Goal: Task Accomplishment & Management: Complete application form

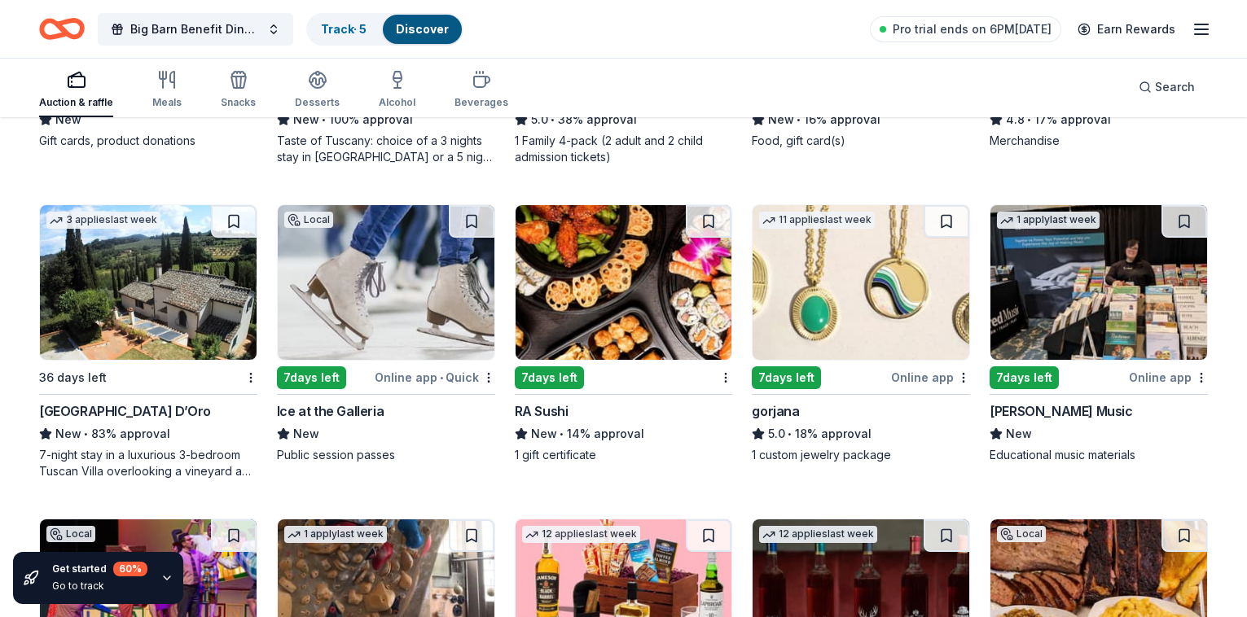
scroll to position [2286, 0]
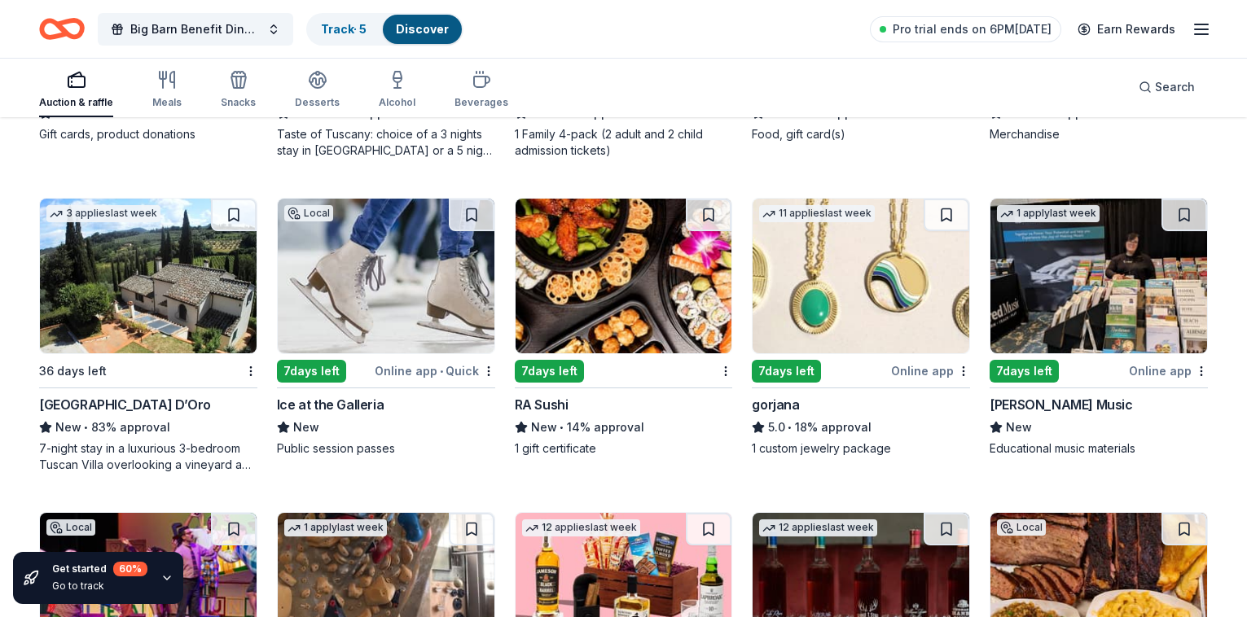
click at [212, 269] on img at bounding box center [148, 276] width 217 height 155
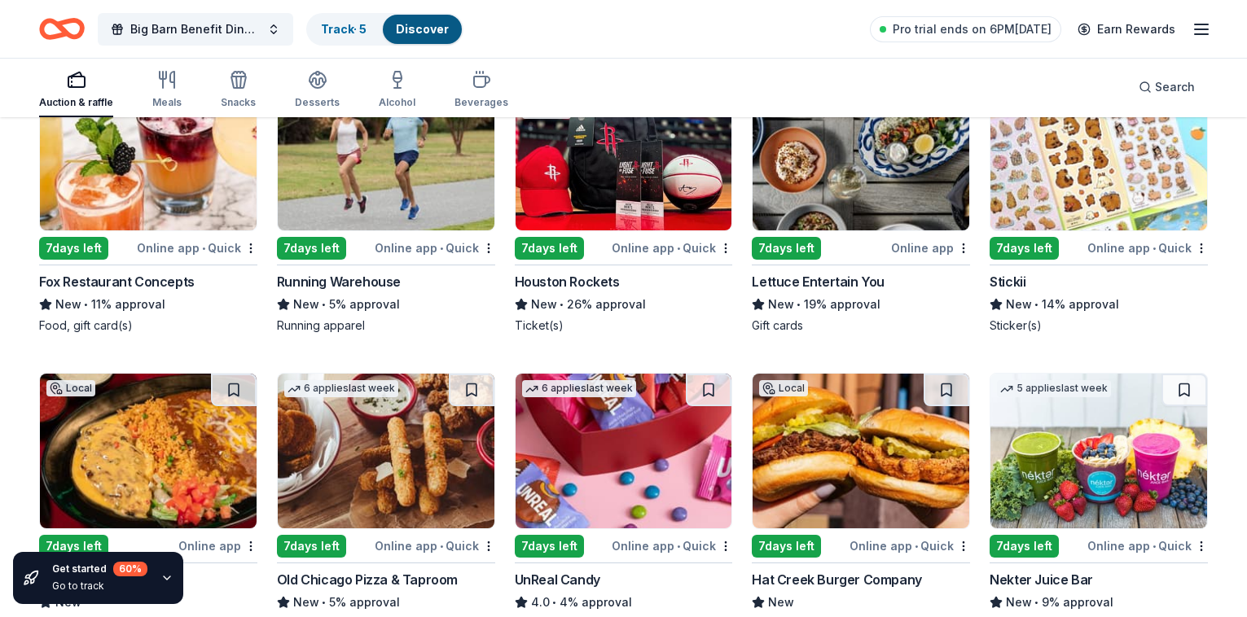
scroll to position [4595, 0]
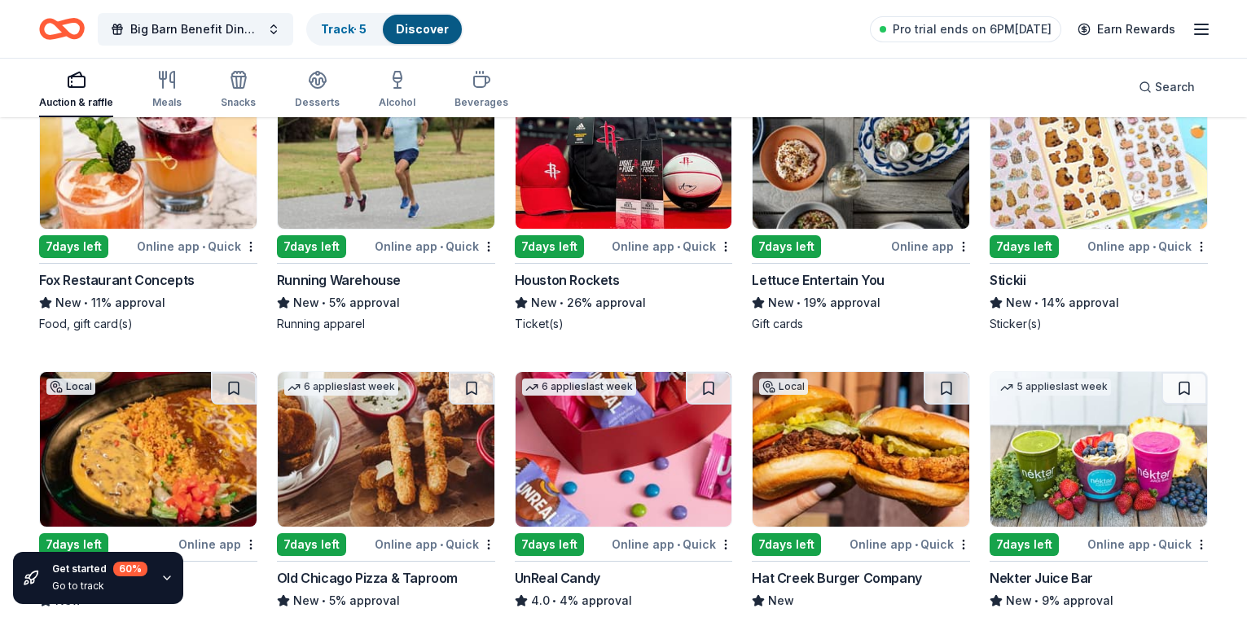
click at [628, 171] on img at bounding box center [624, 151] width 217 height 155
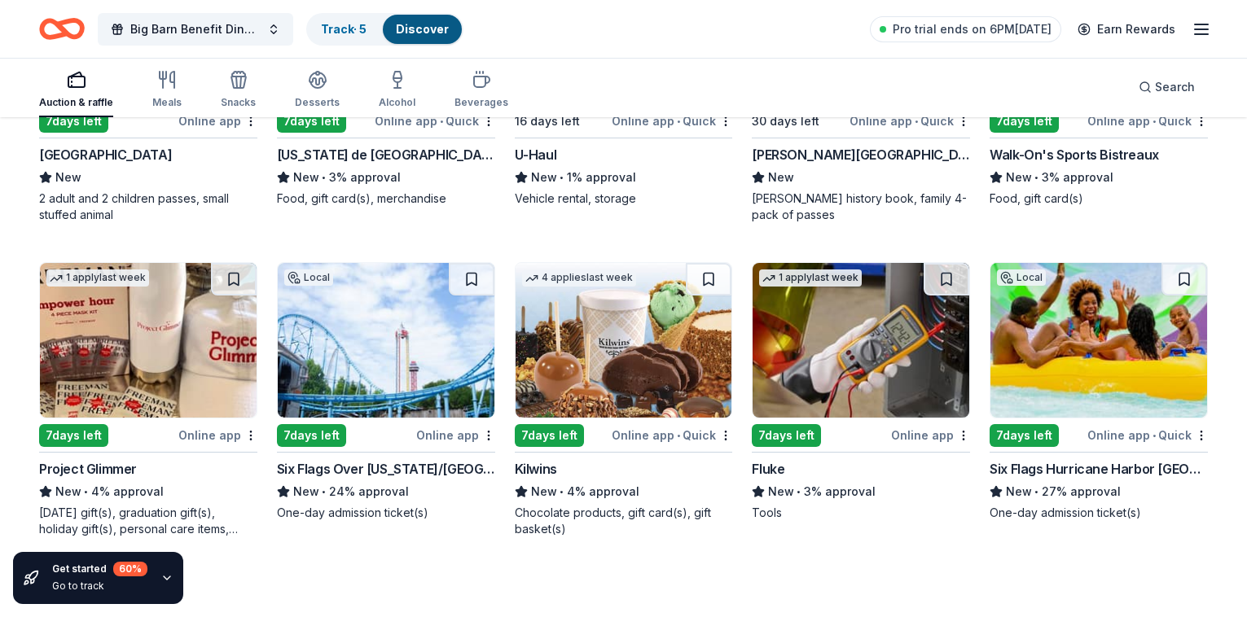
scroll to position [5982, 0]
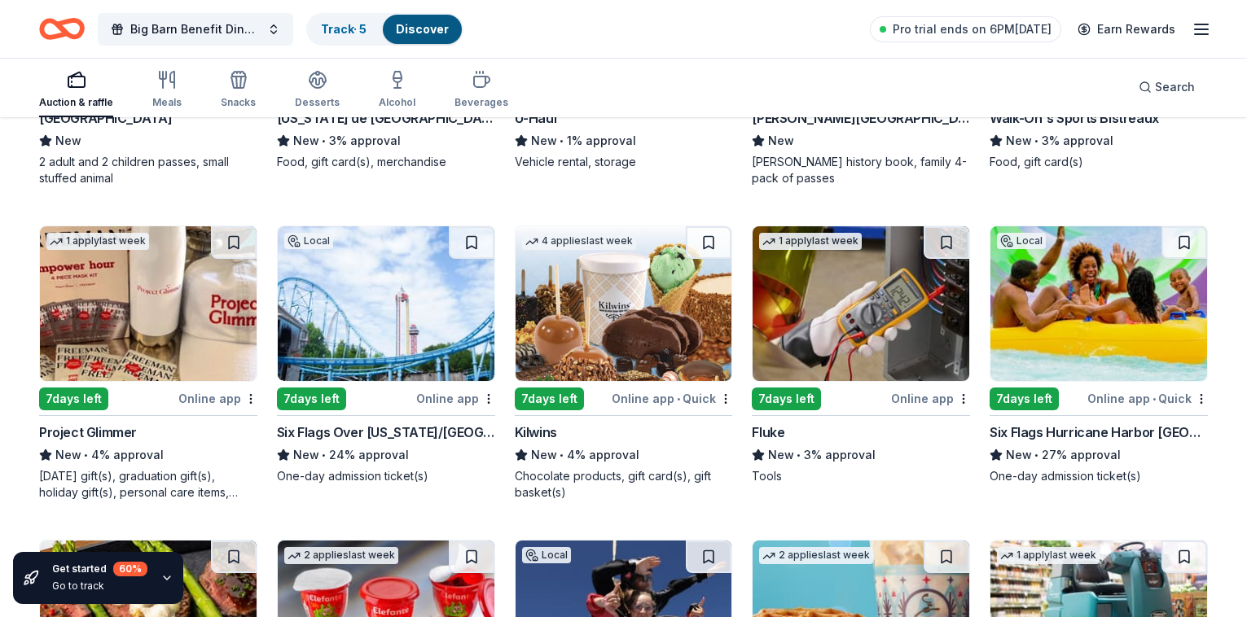
click at [1124, 281] on img at bounding box center [1098, 303] width 217 height 155
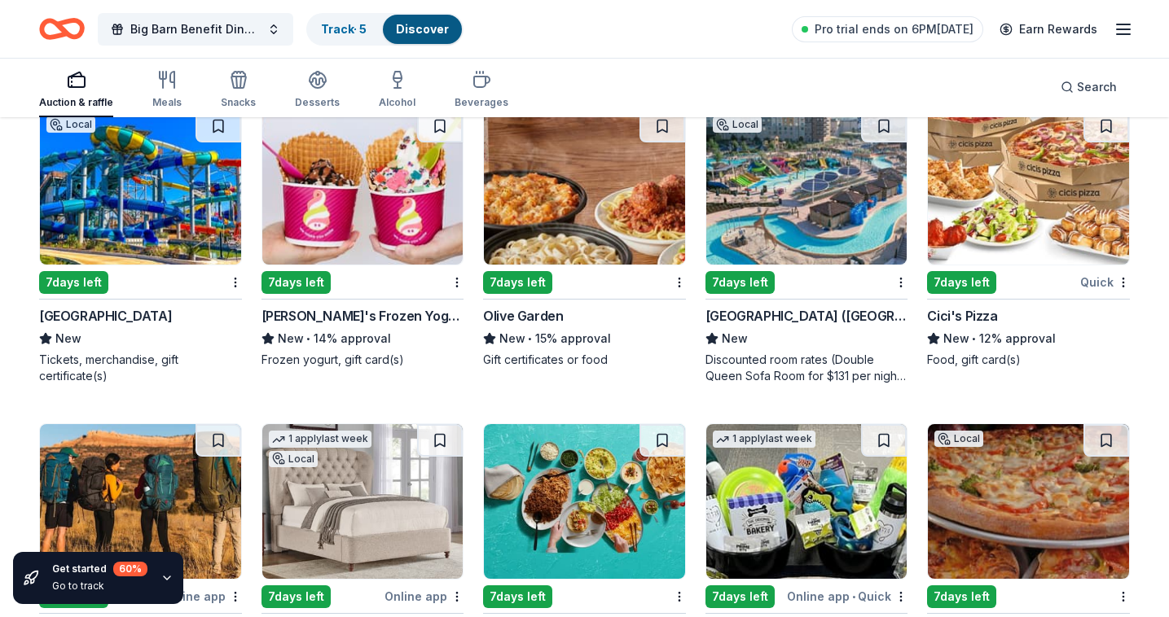
scroll to position [8612, 0]
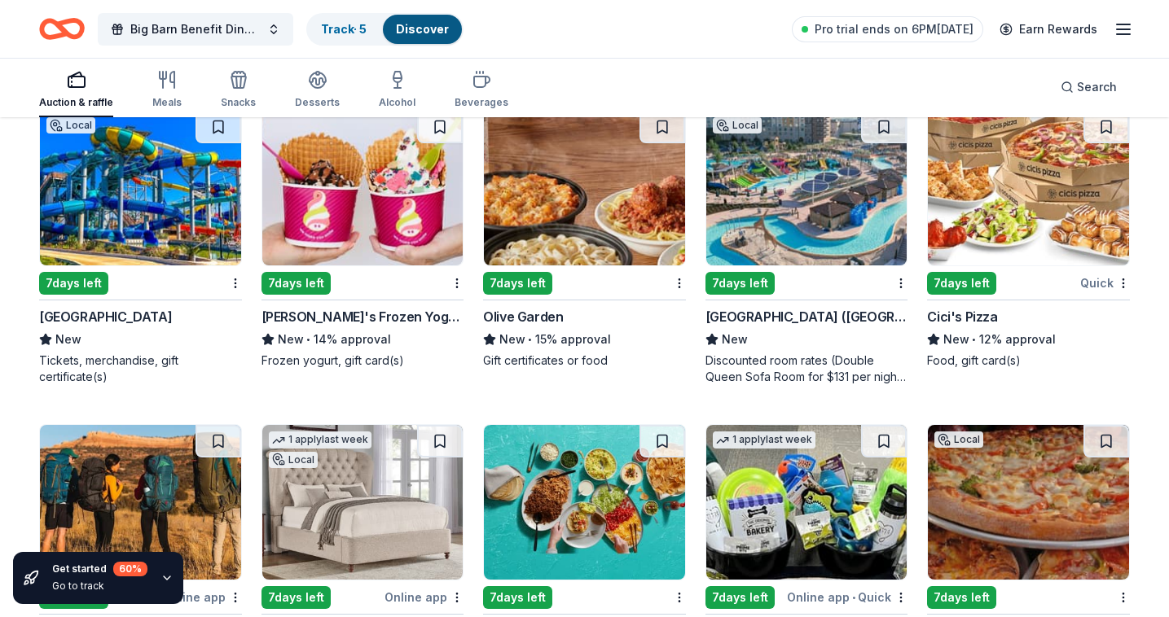
click at [803, 194] on img at bounding box center [806, 188] width 201 height 155
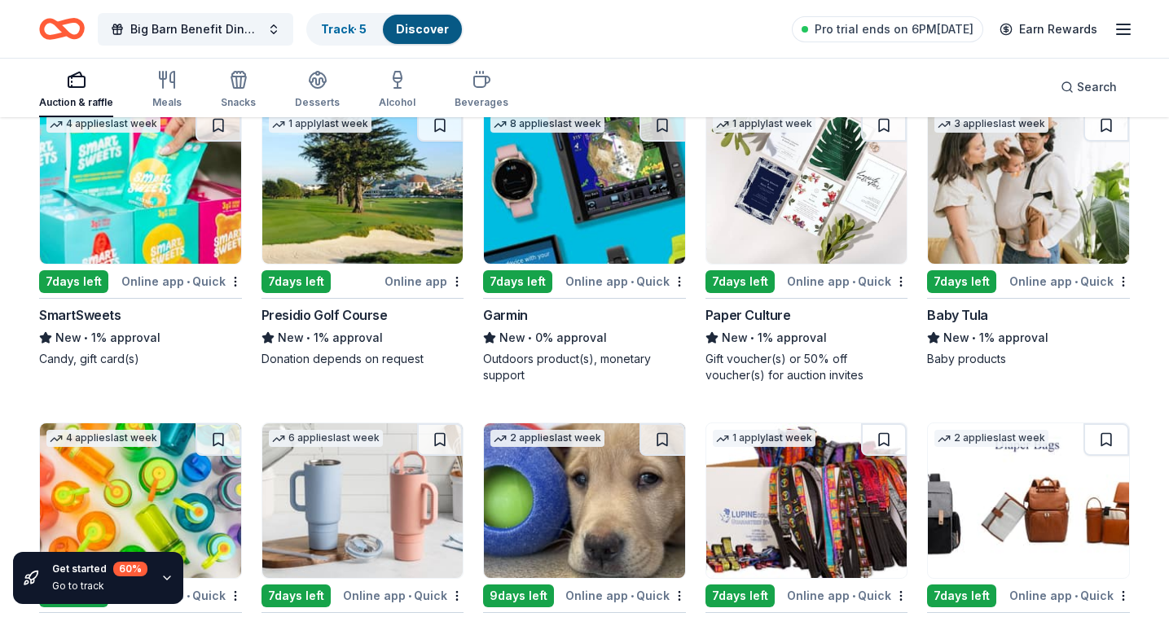
scroll to position [12042, 0]
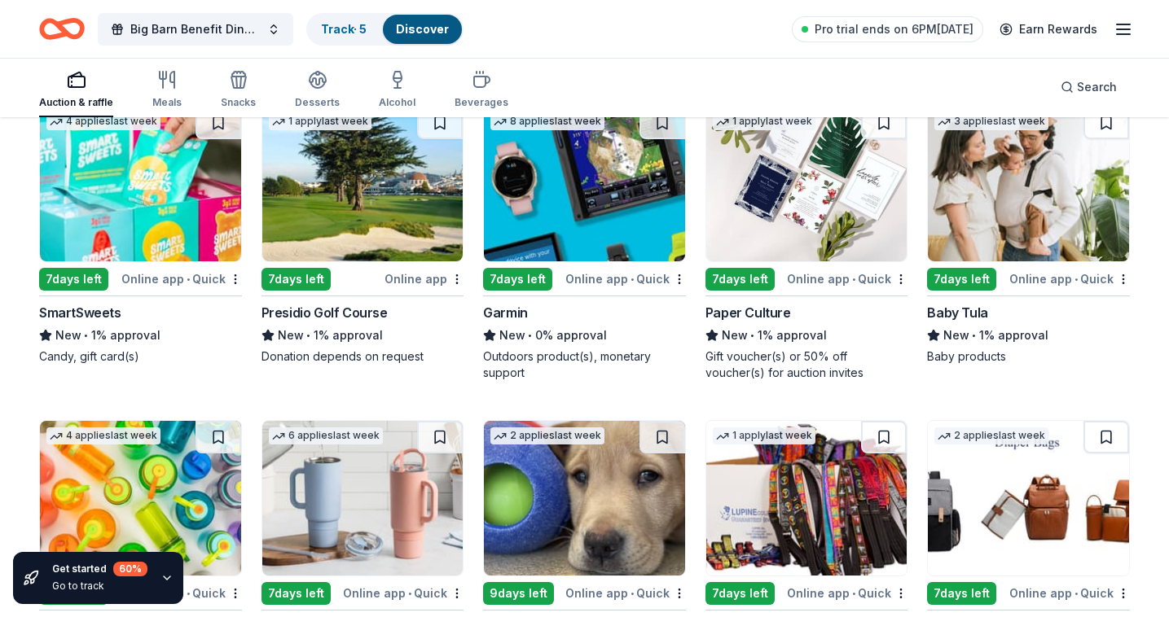
click at [200, 209] on img at bounding box center [140, 184] width 201 height 155
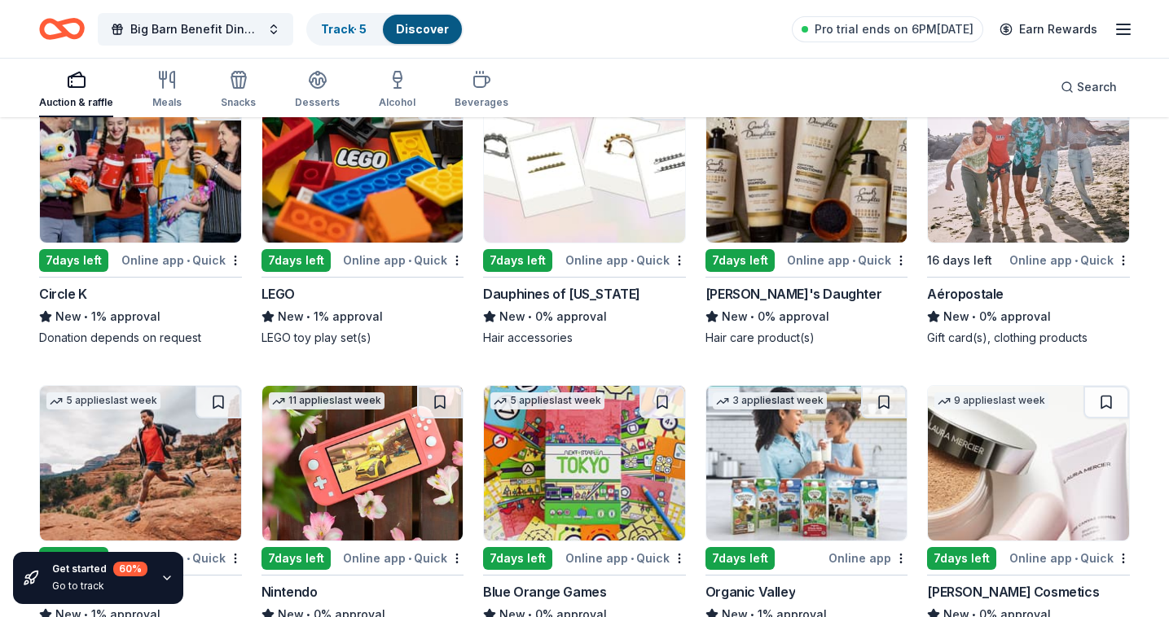
scroll to position [12863, 0]
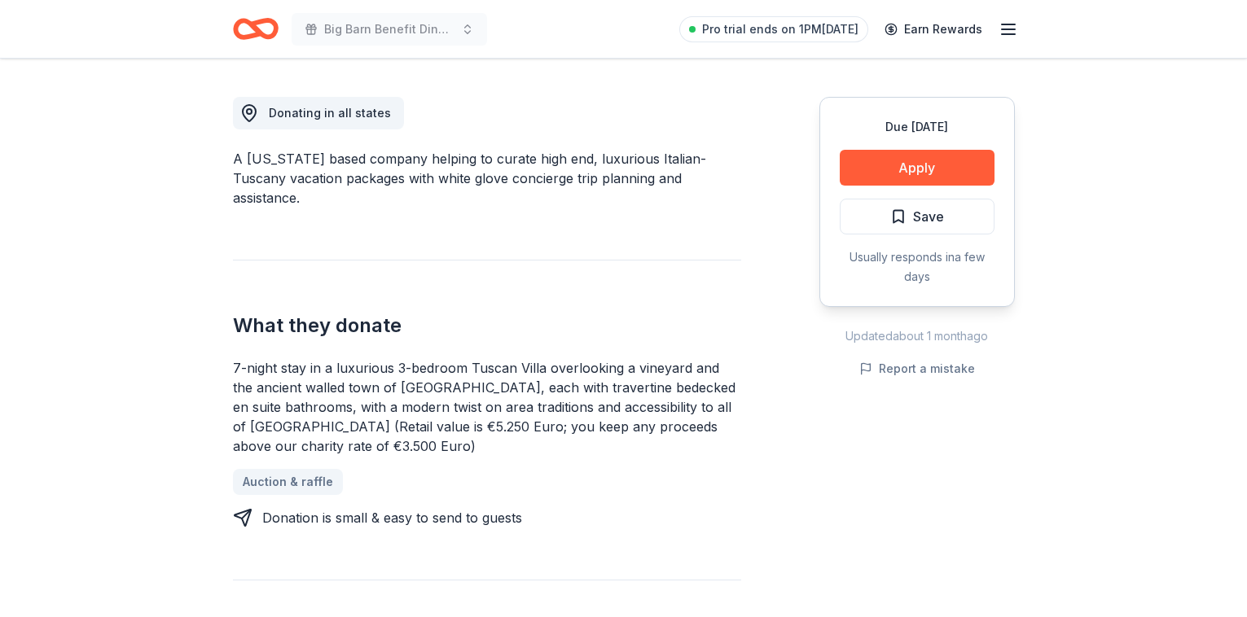
scroll to position [450, 0]
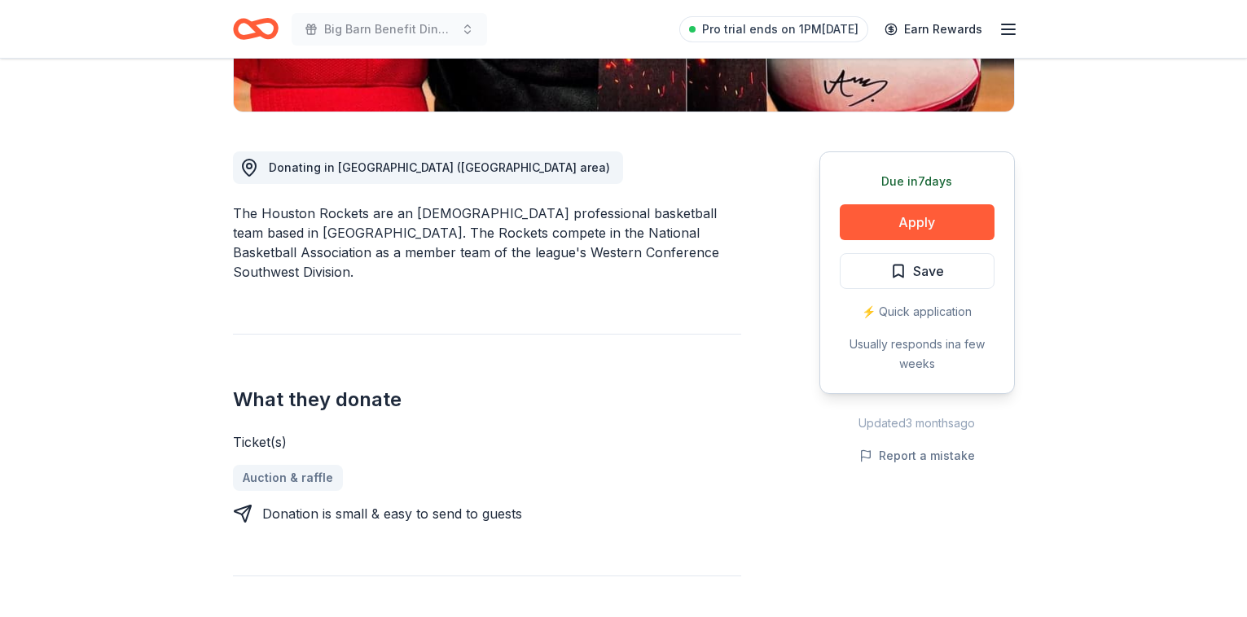
scroll to position [384, 0]
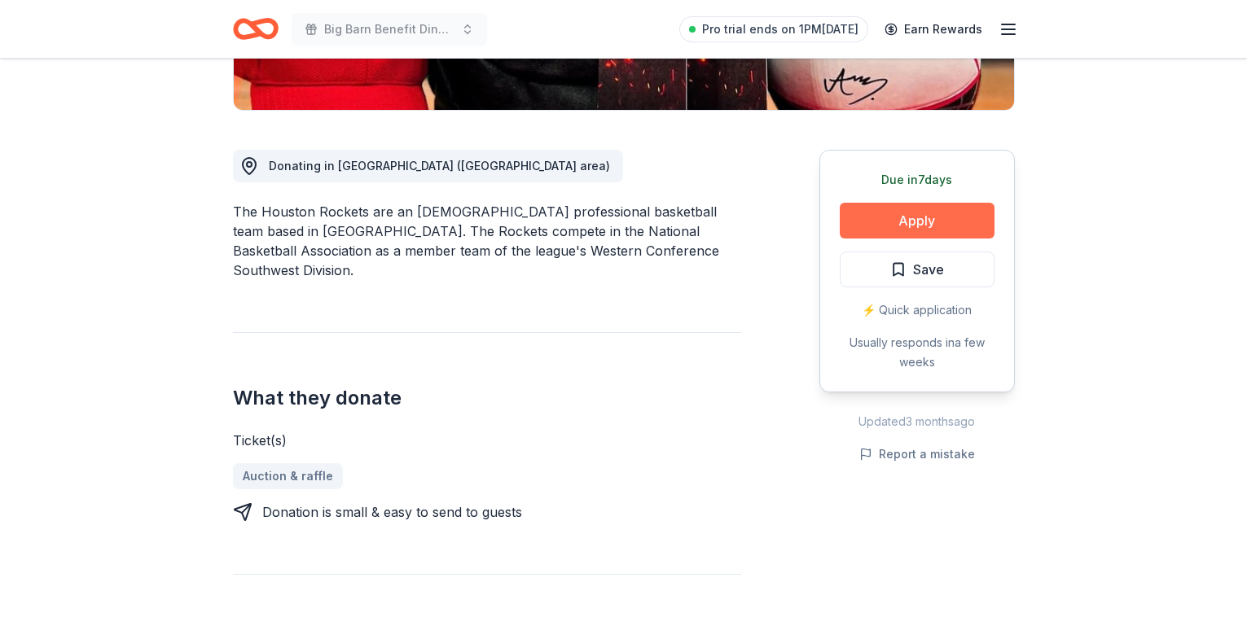
click at [911, 230] on button "Apply" at bounding box center [917, 221] width 155 height 36
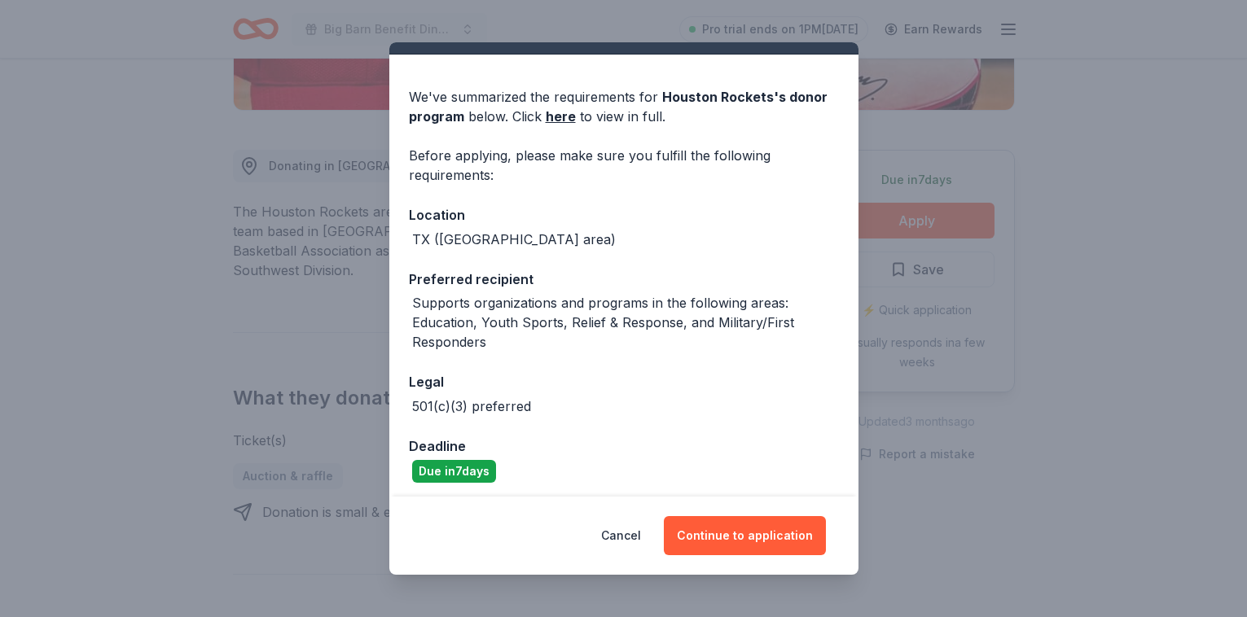
scroll to position [40, 0]
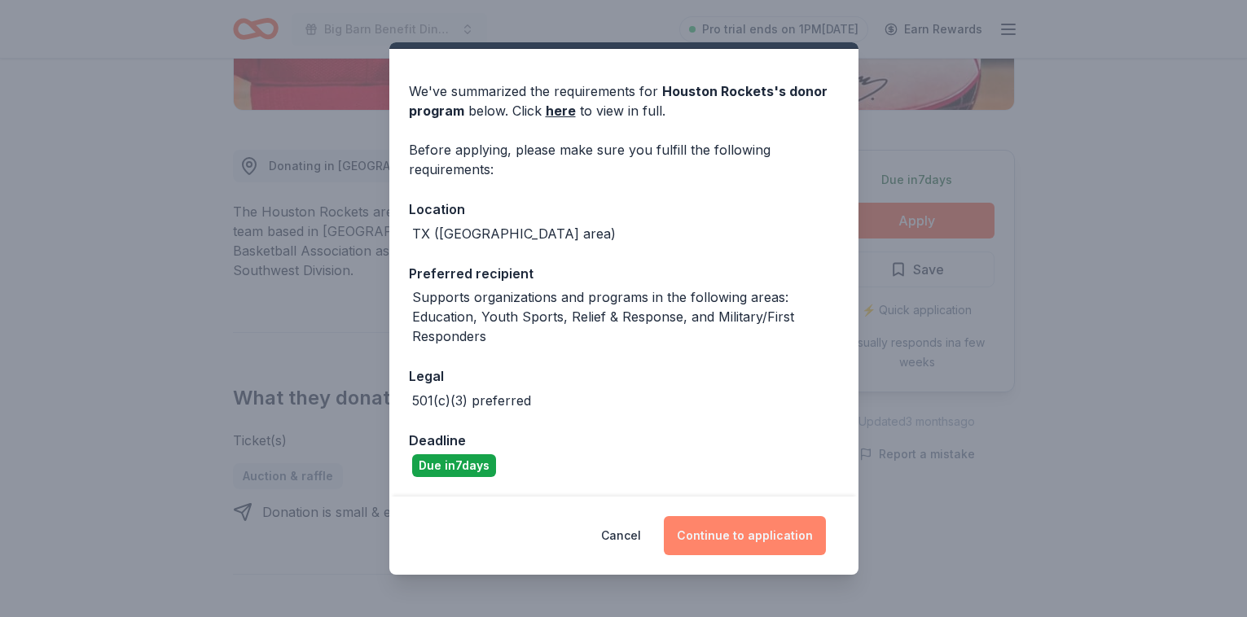
click at [727, 530] on button "Continue to application" at bounding box center [745, 535] width 162 height 39
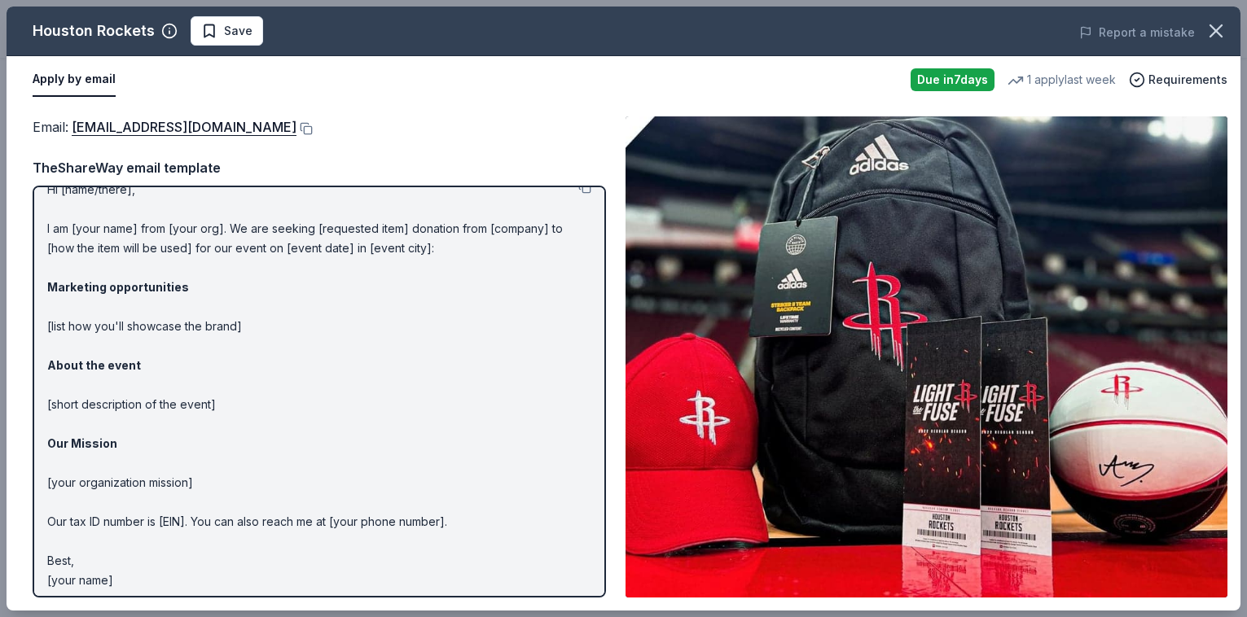
scroll to position [28, 0]
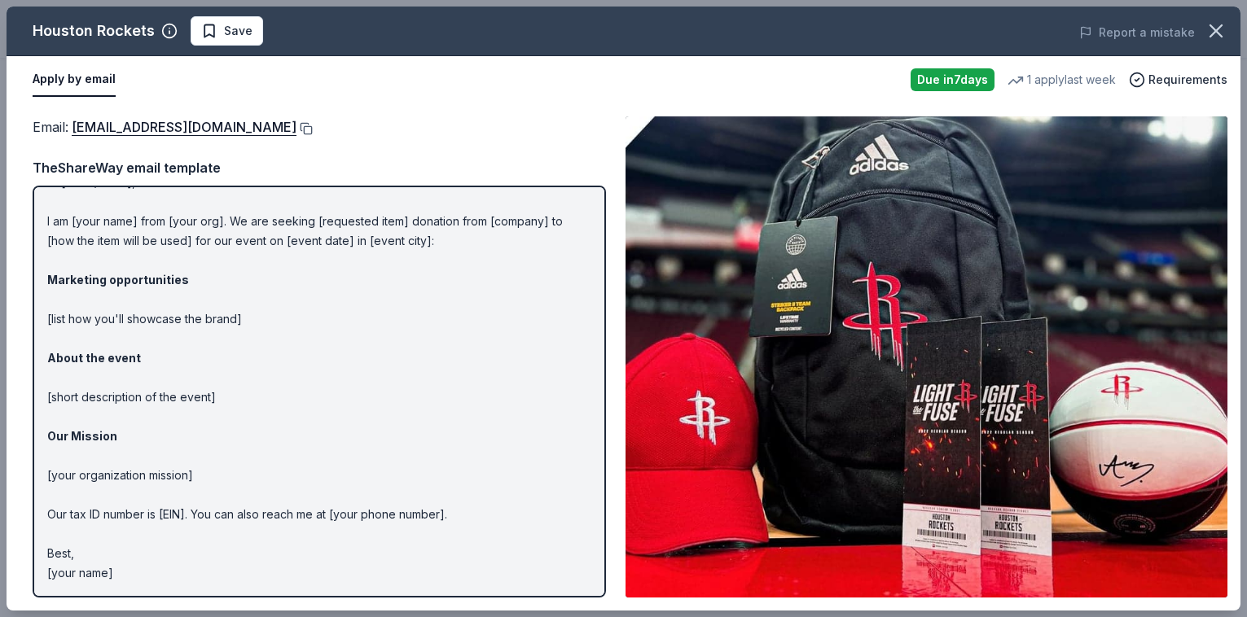
click at [296, 126] on button at bounding box center [304, 128] width 16 height 13
click at [296, 125] on button at bounding box center [304, 128] width 16 height 13
click at [296, 127] on button at bounding box center [304, 128] width 16 height 13
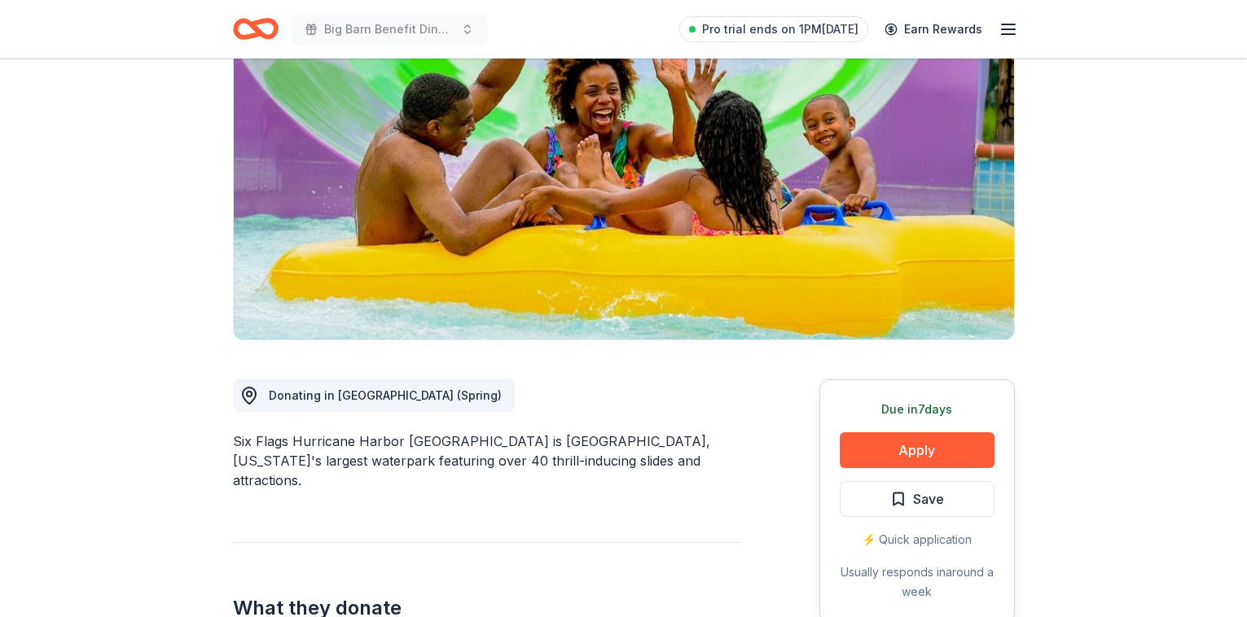
scroll to position [210, 0]
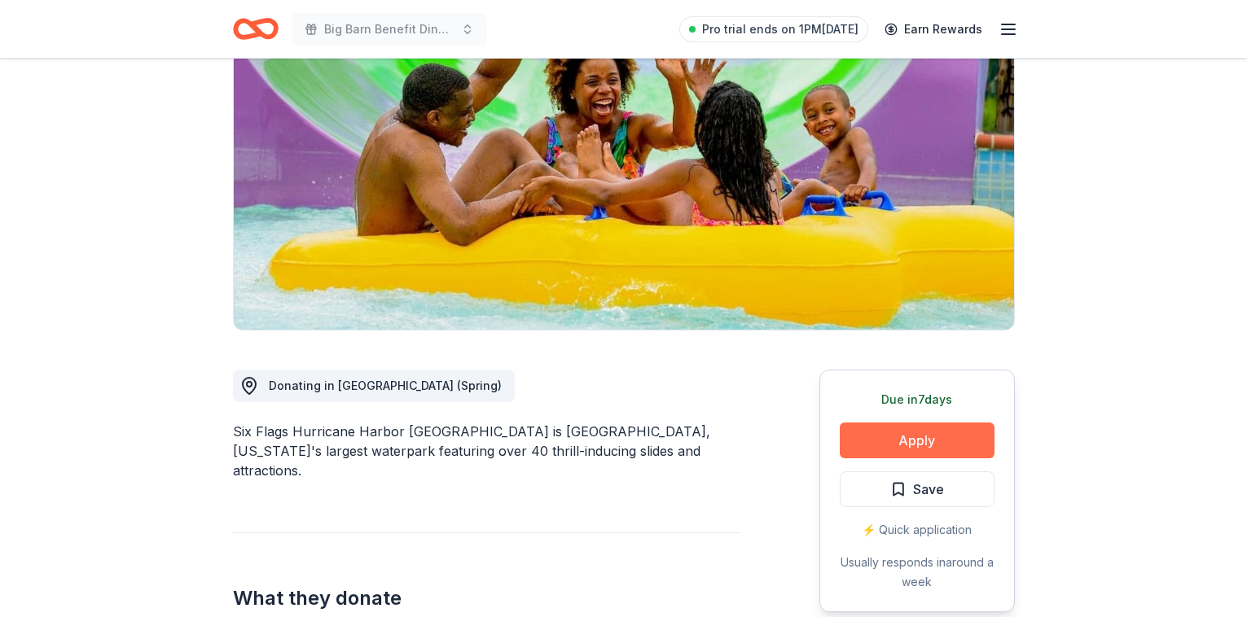
click at [949, 423] on button "Apply" at bounding box center [917, 441] width 155 height 36
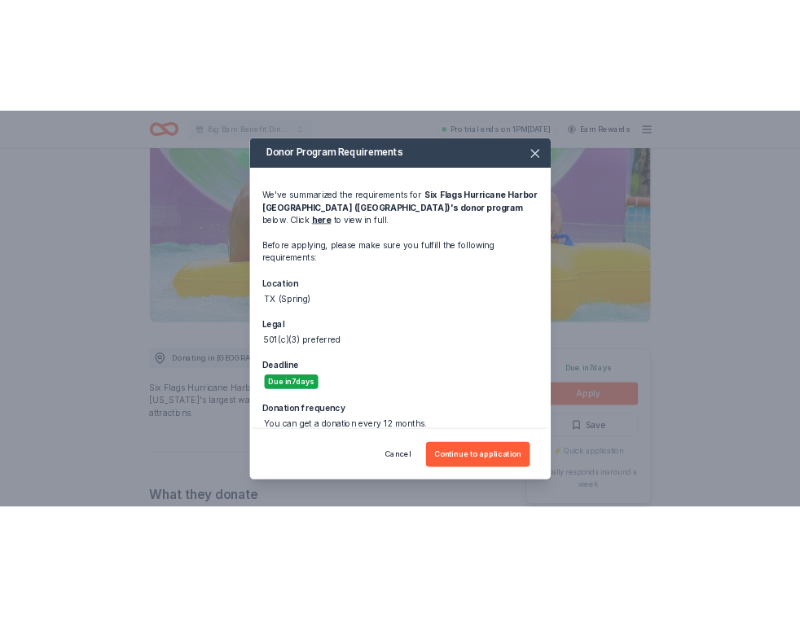
scroll to position [20, 0]
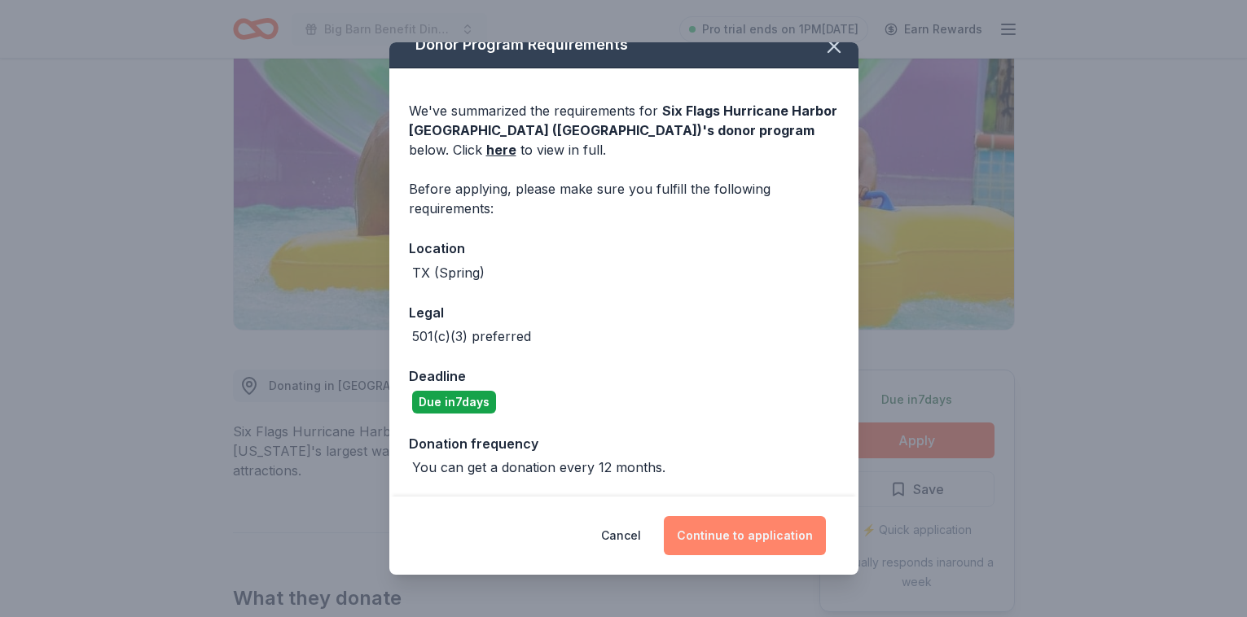
click at [743, 543] on button "Continue to application" at bounding box center [745, 535] width 162 height 39
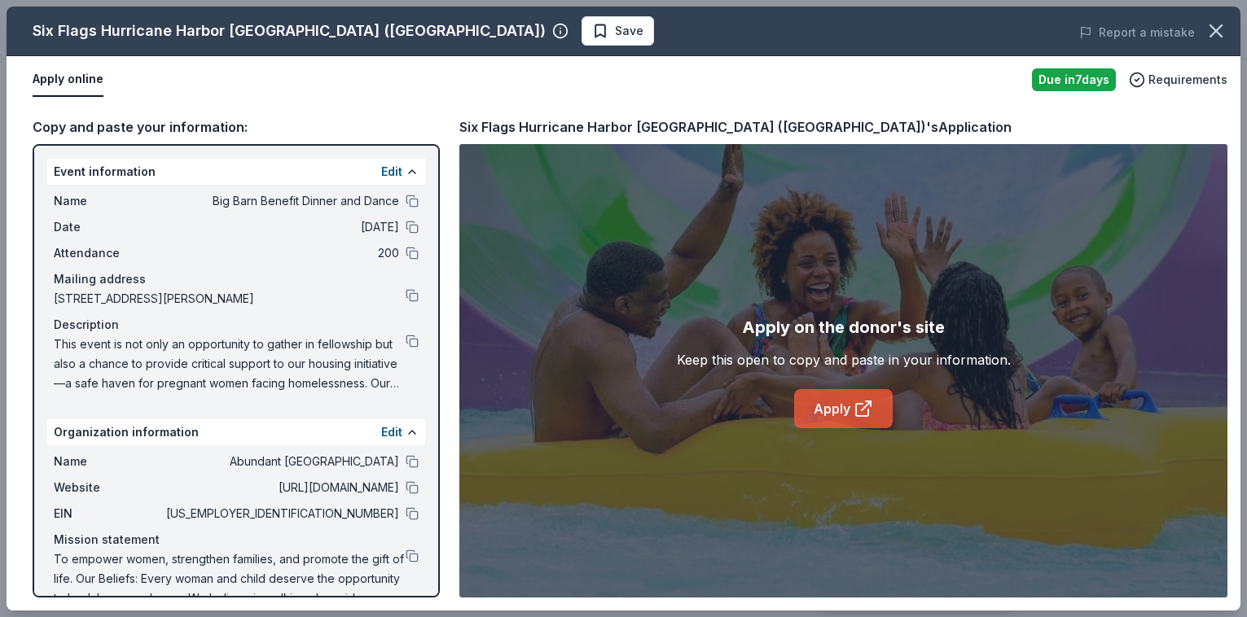
click at [862, 410] on icon at bounding box center [866, 406] width 9 height 9
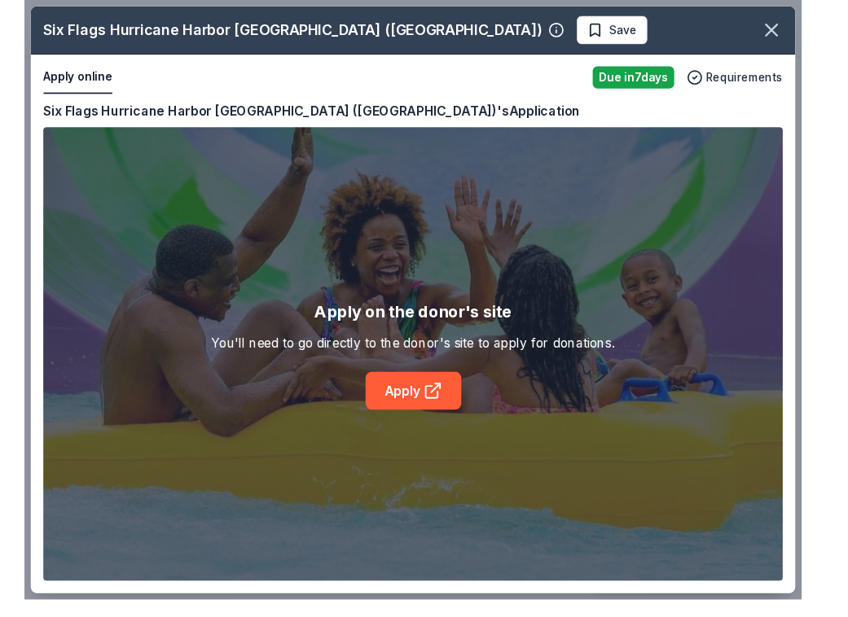
scroll to position [165, 0]
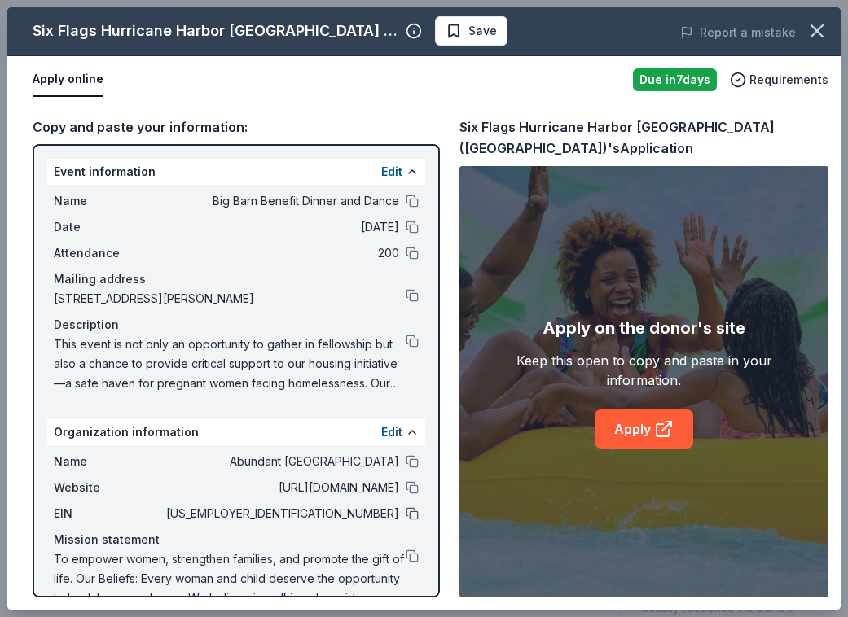
click at [412, 512] on button at bounding box center [412, 513] width 13 height 13
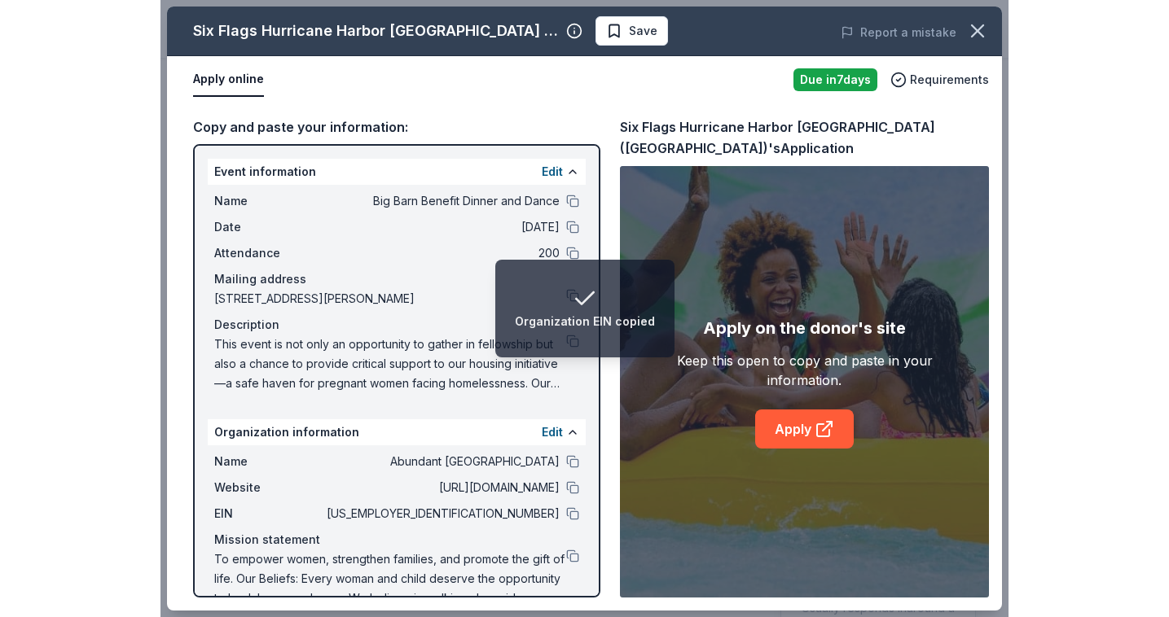
scroll to position [32, 0]
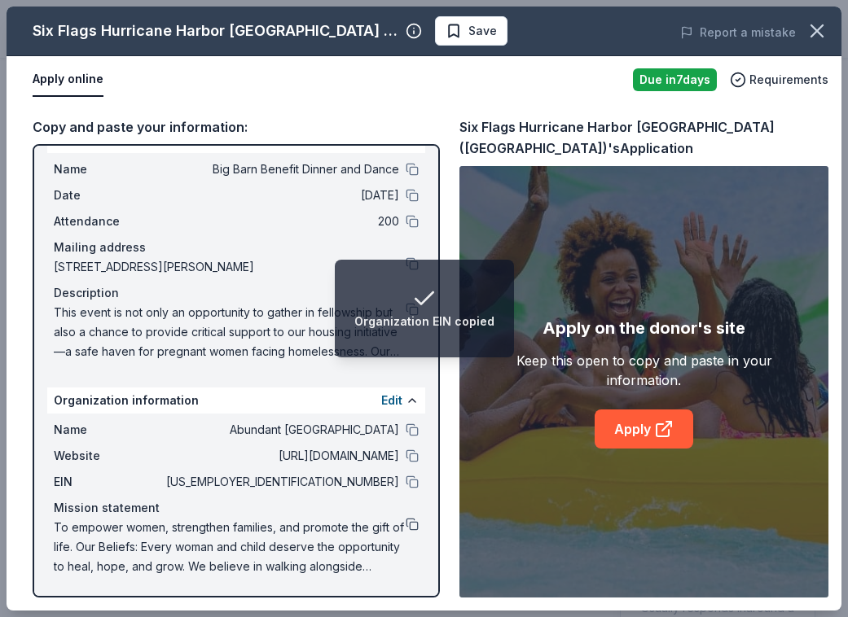
click at [409, 526] on button at bounding box center [412, 524] width 13 height 13
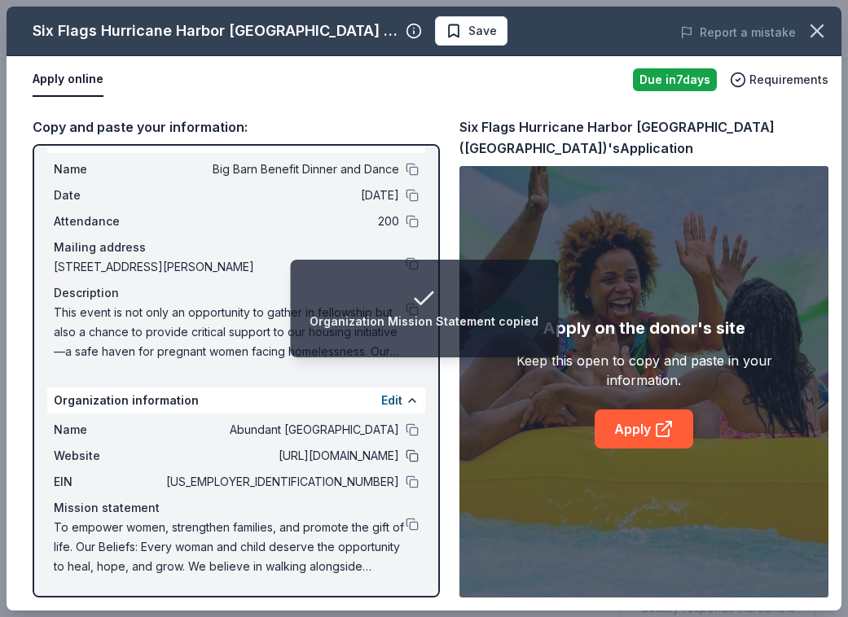
click at [413, 454] on button at bounding box center [412, 456] width 13 height 13
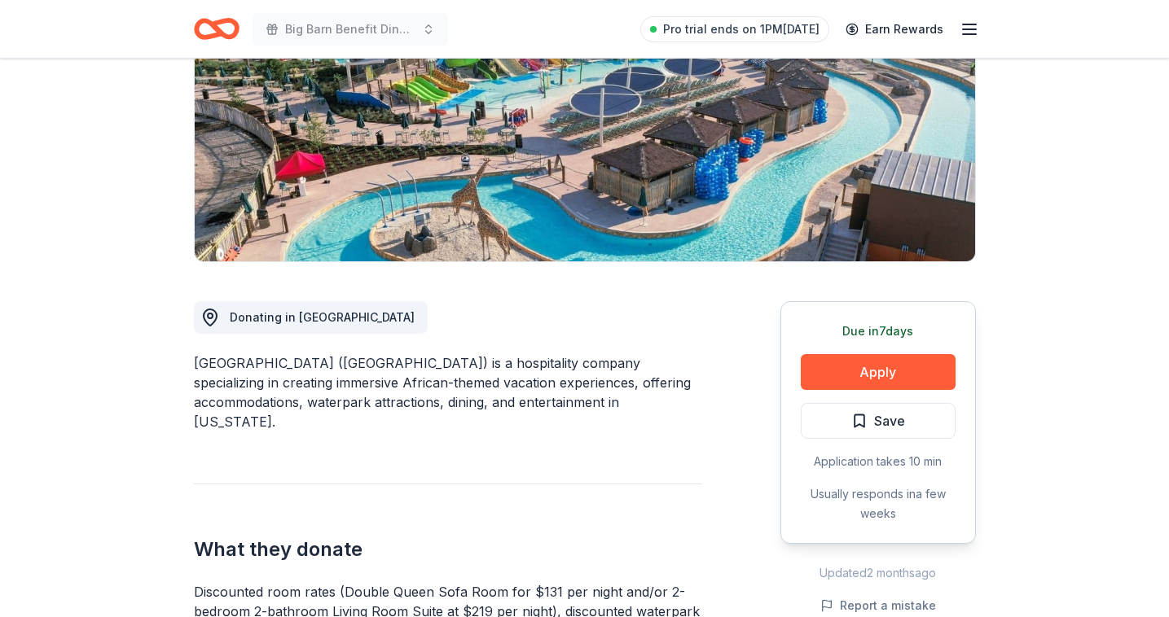
scroll to position [237, 0]
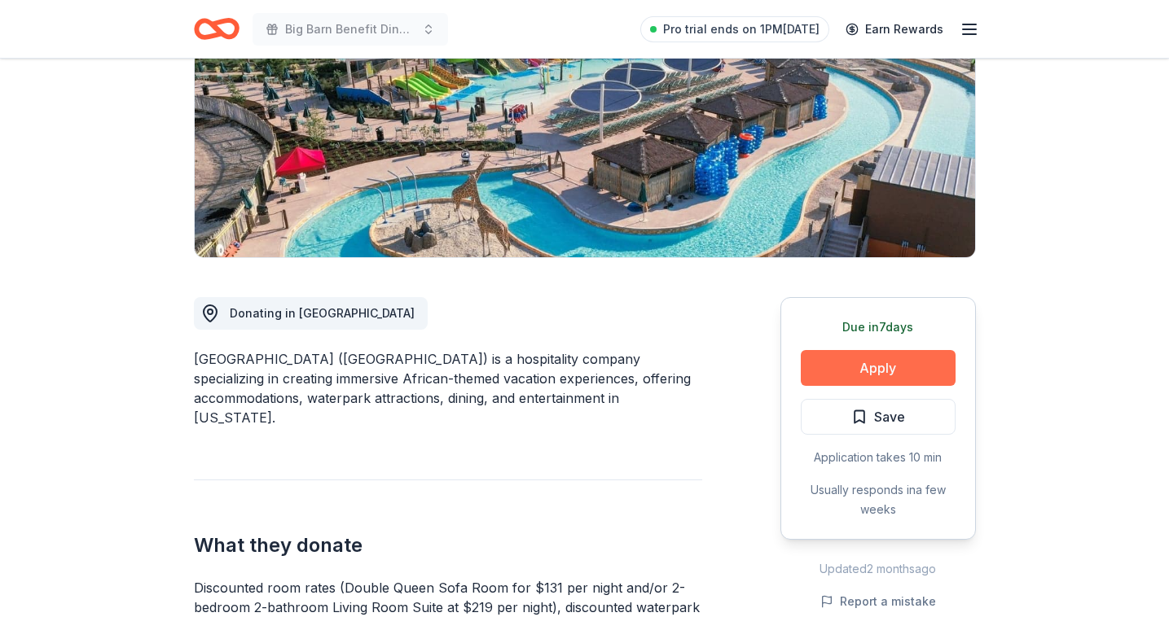
click at [836, 370] on button "Apply" at bounding box center [878, 368] width 155 height 36
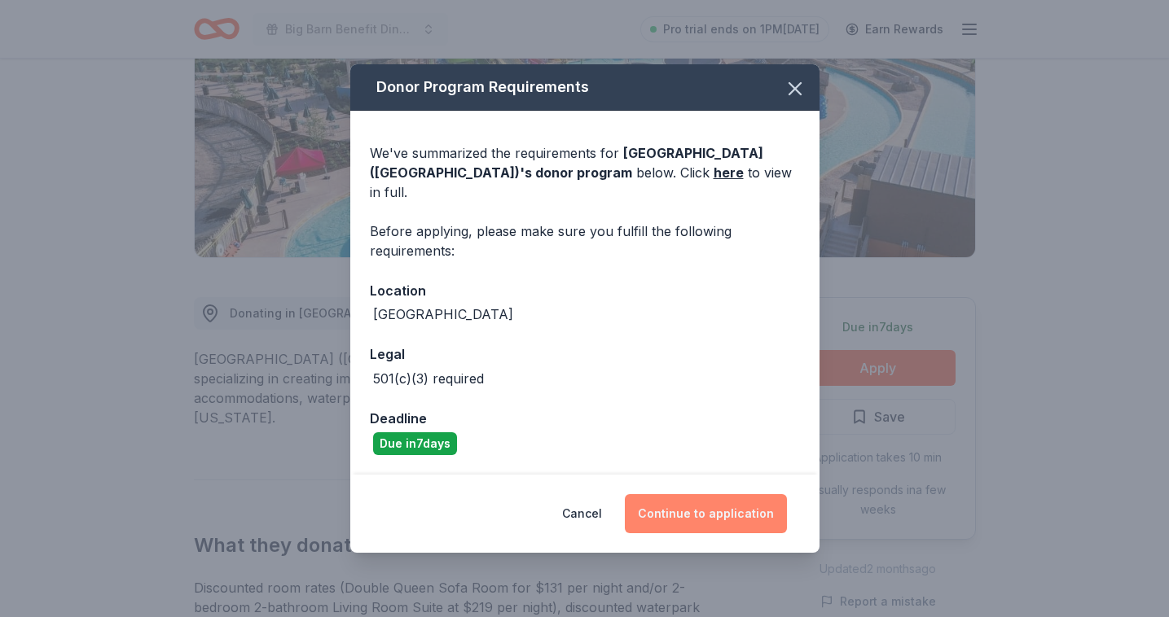
click at [680, 505] on button "Continue to application" at bounding box center [706, 513] width 162 height 39
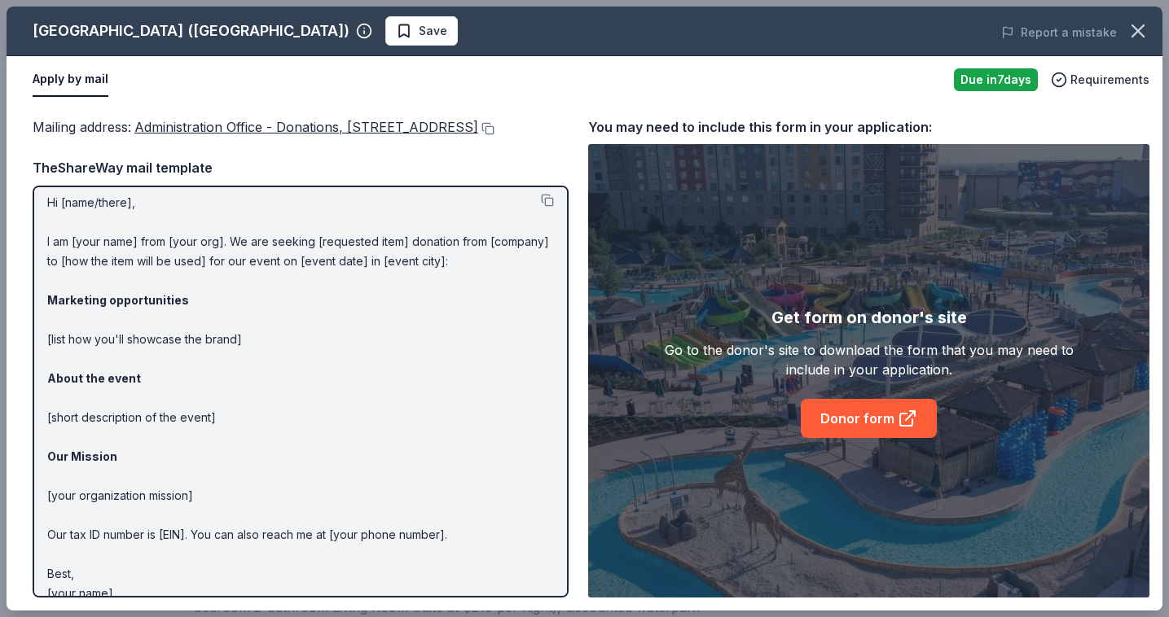
scroll to position [0, 0]
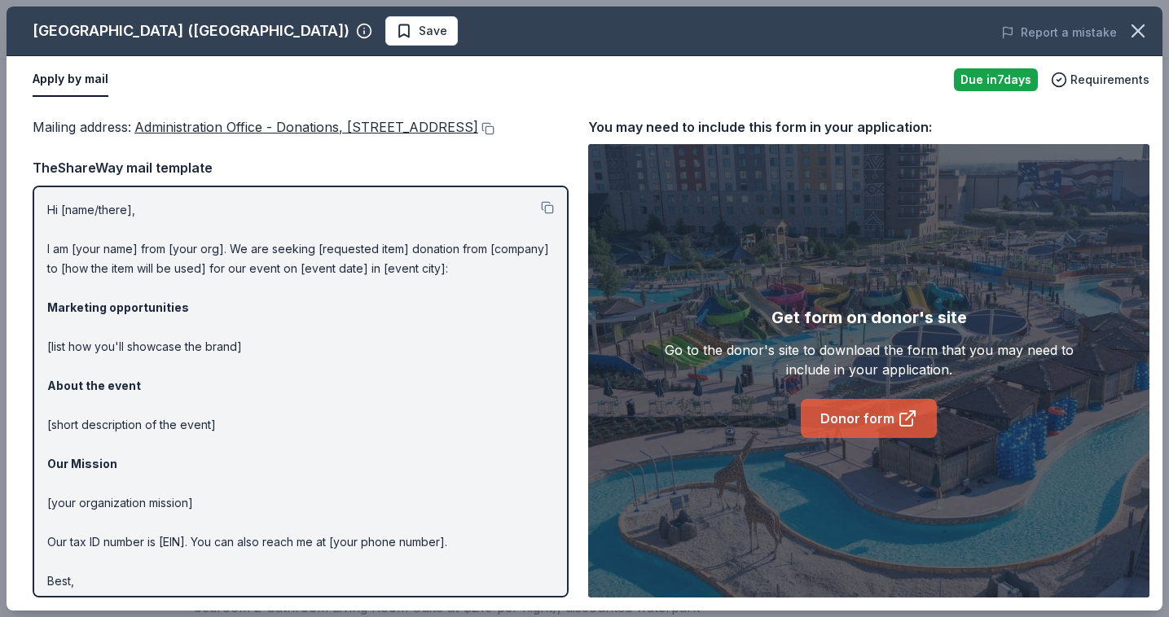
click at [822, 415] on link "Donor form" at bounding box center [869, 418] width 136 height 39
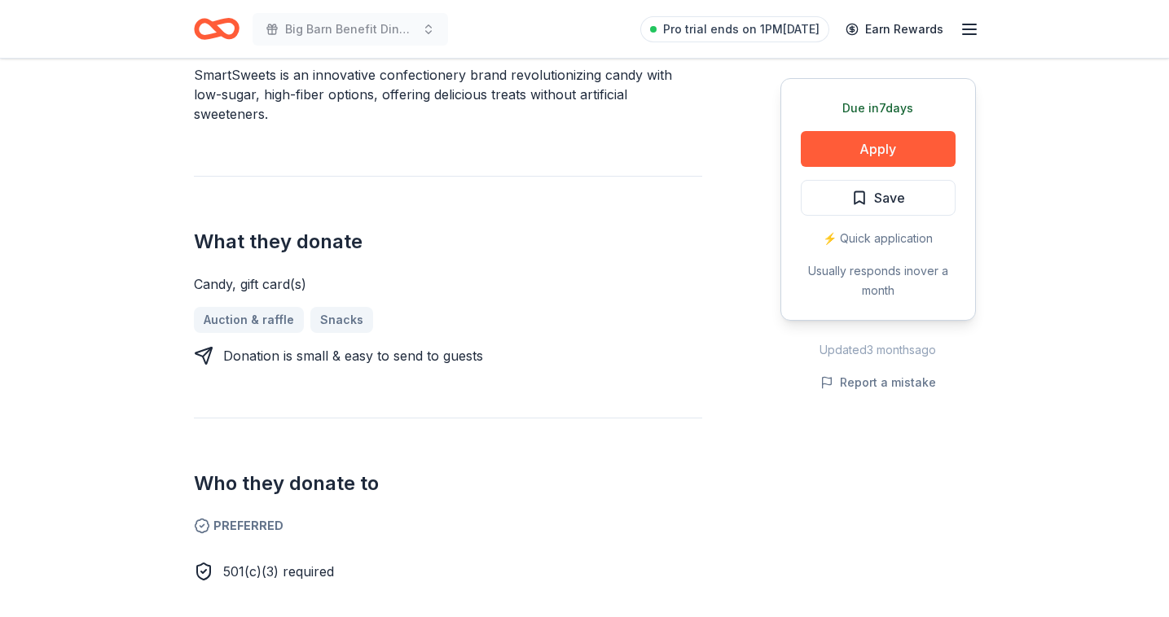
scroll to position [549, 0]
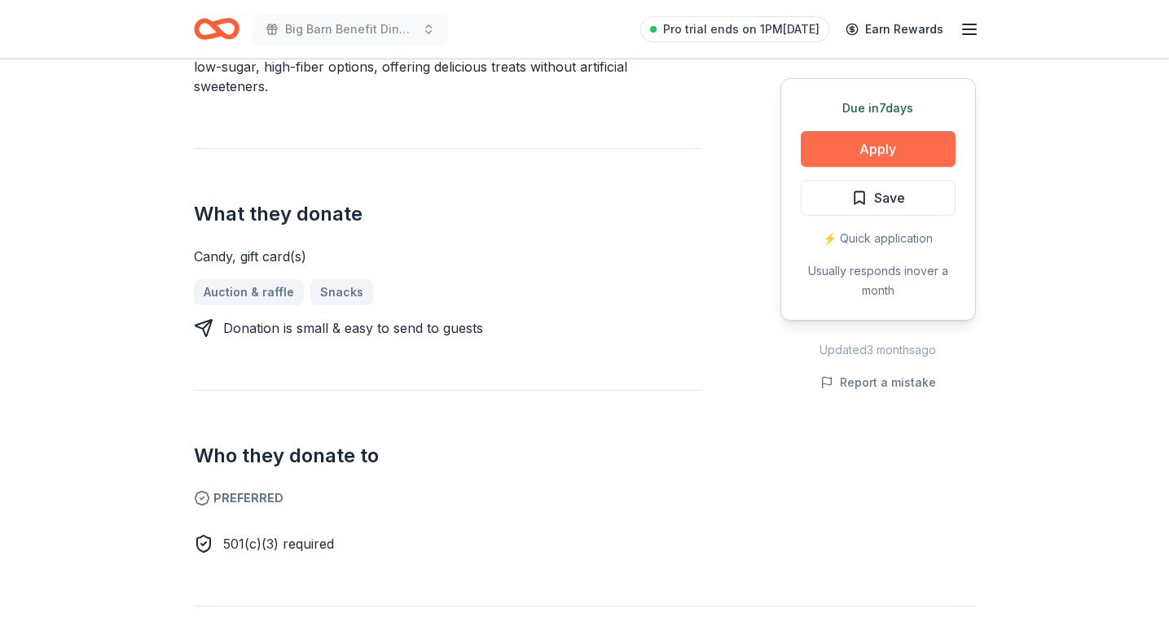
click at [871, 156] on button "Apply" at bounding box center [878, 149] width 155 height 36
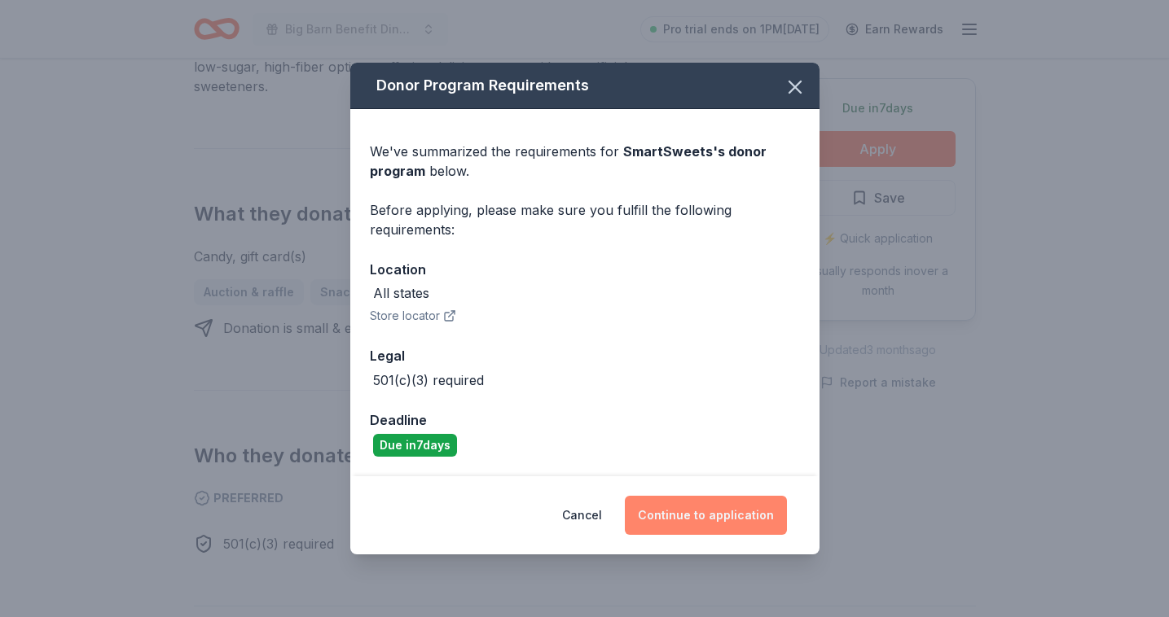
click at [735, 515] on button "Continue to application" at bounding box center [706, 515] width 162 height 39
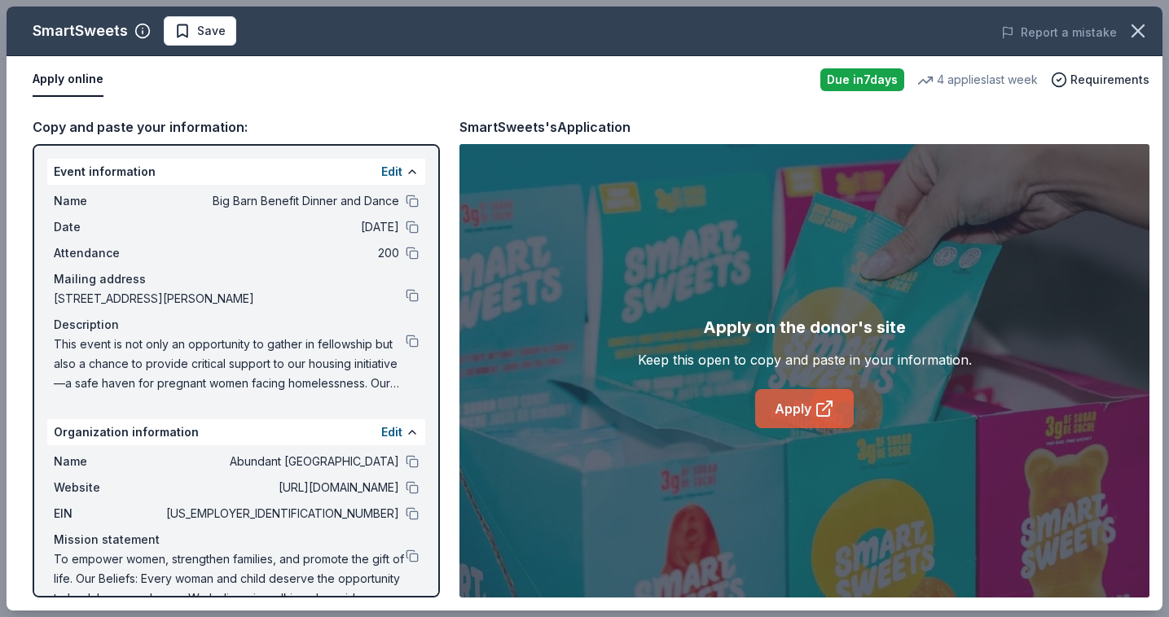
click at [809, 405] on link "Apply" at bounding box center [804, 408] width 99 height 39
click at [416, 203] on button at bounding box center [412, 201] width 13 height 13
click at [411, 341] on button at bounding box center [412, 341] width 13 height 13
click at [415, 293] on button at bounding box center [412, 295] width 13 height 13
